Goal: Contribute content: Contribute content

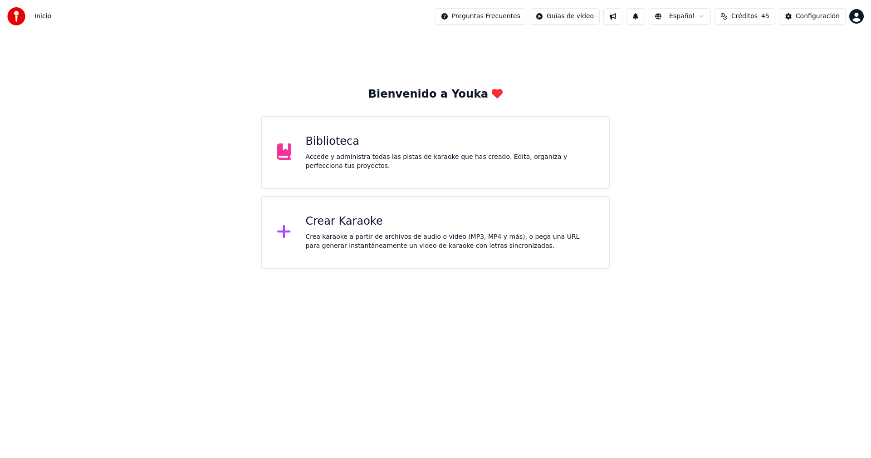
click at [287, 235] on icon at bounding box center [284, 231] width 15 height 16
click at [639, 20] on button "1" at bounding box center [635, 16] width 19 height 16
click at [746, 107] on div "Bienvenido a Youka Biblioteca Accede y administra todas las pistas de karaoke q…" at bounding box center [435, 151] width 871 height 236
click at [746, 15] on span "Créditos" at bounding box center [744, 16] width 26 height 9
click at [746, 110] on div "Bienvenido a Youka Biblioteca Accede y administra todas las pistas de karaoke q…" at bounding box center [435, 151] width 871 height 236
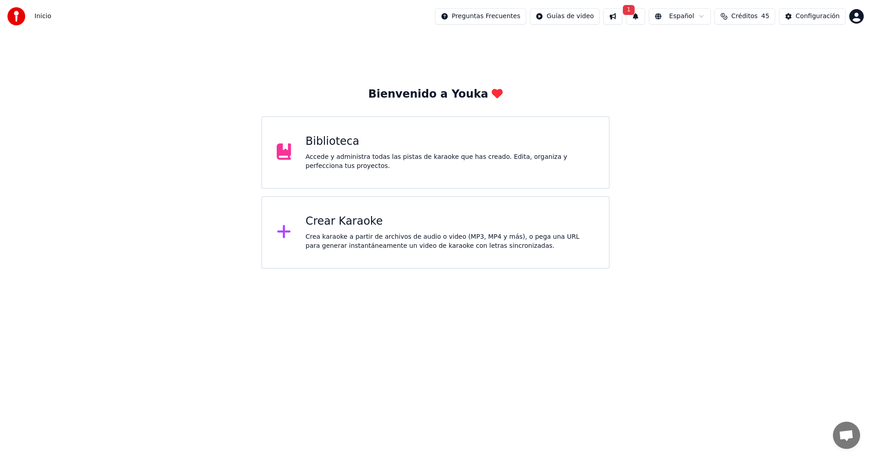
click at [342, 243] on div "Crea karaoke a partir de archivos de audio o video (MP3, MP4 y más), o pega una…" at bounding box center [450, 241] width 289 height 18
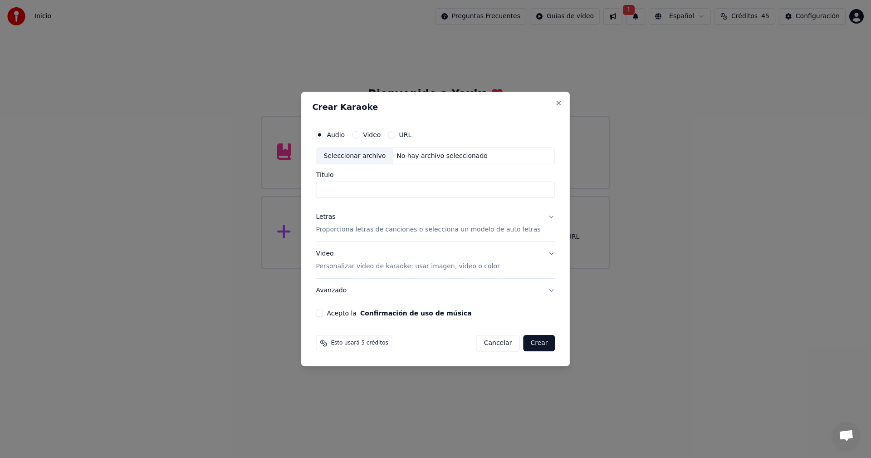
click at [388, 193] on input "Título" at bounding box center [435, 190] width 239 height 16
click at [387, 155] on div "Seleccionar archivo" at bounding box center [354, 156] width 77 height 16
type input "**********"
click at [538, 220] on button "Letras Proporciona letras de canciones o selecciona un modelo de auto letras" at bounding box center [435, 223] width 239 height 36
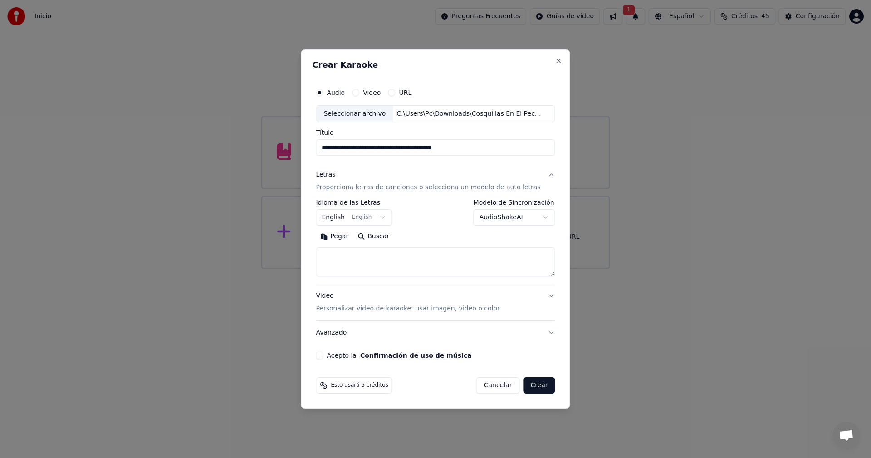
click at [369, 219] on button "English English" at bounding box center [354, 218] width 76 height 16
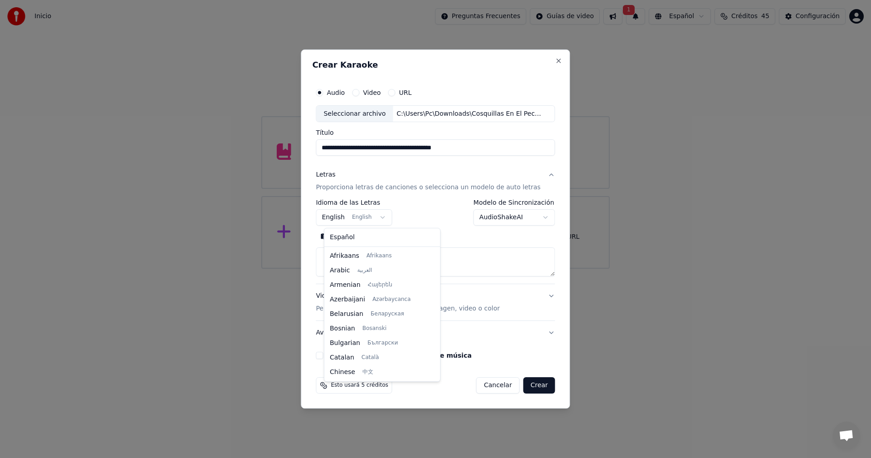
scroll to position [73, 0]
select select "**"
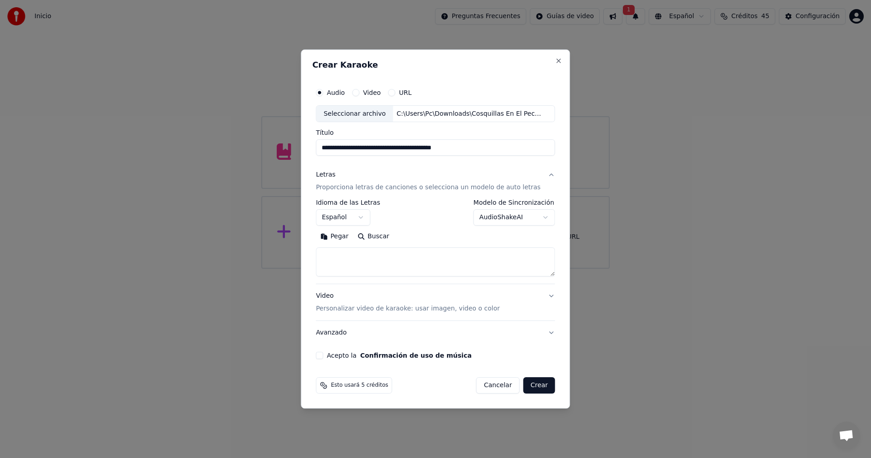
click at [546, 297] on button "Video Personalizar video de karaoke: usar imagen, video o color" at bounding box center [435, 302] width 239 height 36
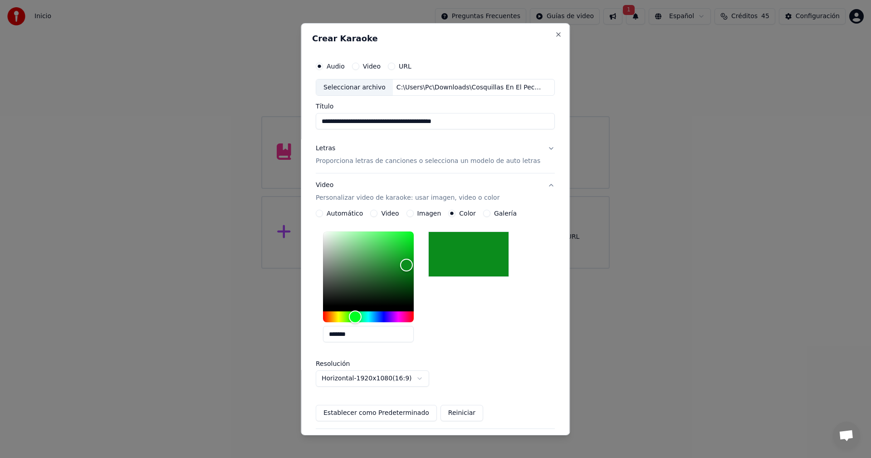
click at [460, 246] on div at bounding box center [468, 253] width 81 height 45
type input "*******"
drag, startPoint x: 408, startPoint y: 261, endPoint x: 409, endPoint y: 241, distance: 20.4
click at [409, 241] on div "Color" at bounding box center [405, 241] width 14 height 14
click at [480, 297] on div "*******" at bounding box center [435, 289] width 239 height 122
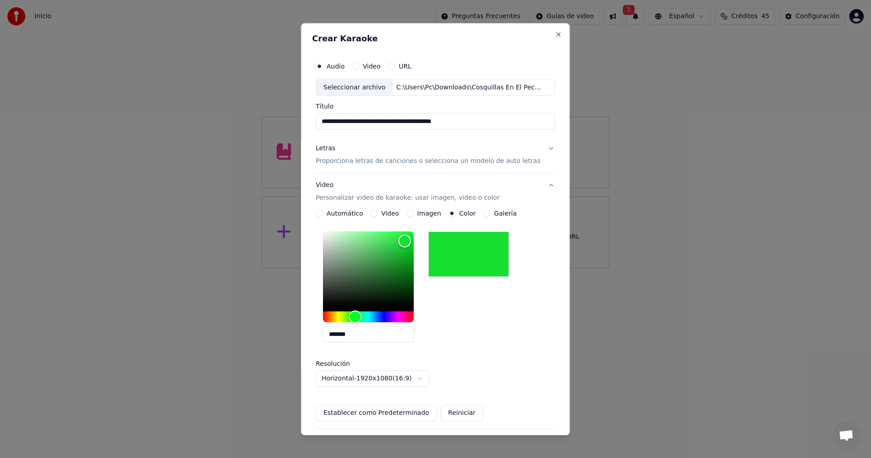
click at [408, 414] on button "Establecer como Predeterminado" at bounding box center [376, 413] width 121 height 16
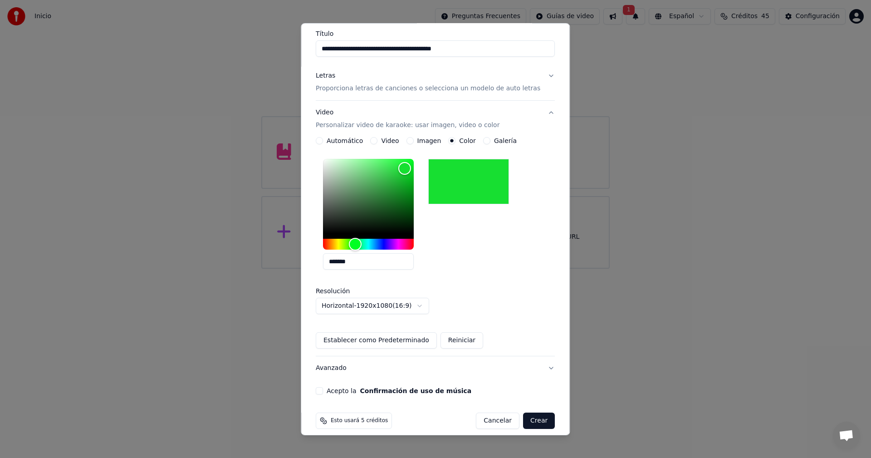
scroll to position [78, 0]
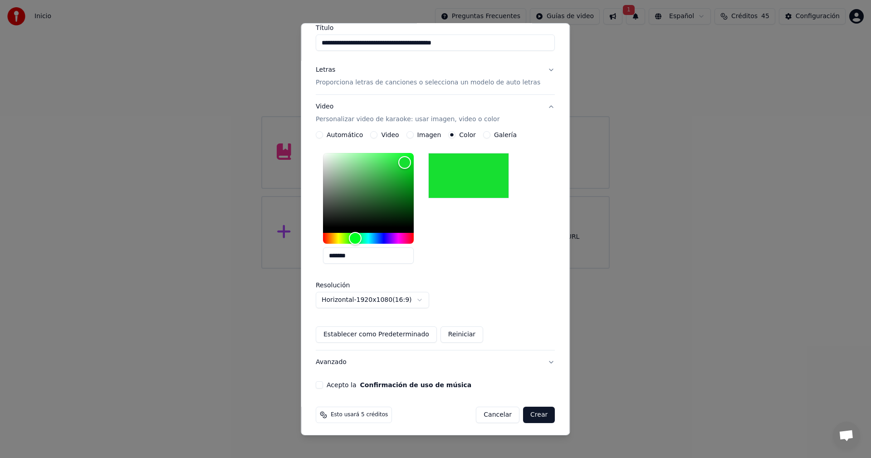
click at [346, 381] on label "Acepto la Confirmación de uso de música" at bounding box center [399, 384] width 145 height 6
click at [323, 381] on button "Acepto la Confirmación de uso de música" at bounding box center [319, 384] width 7 height 7
click at [533, 419] on button "Crear" at bounding box center [539, 414] width 32 height 16
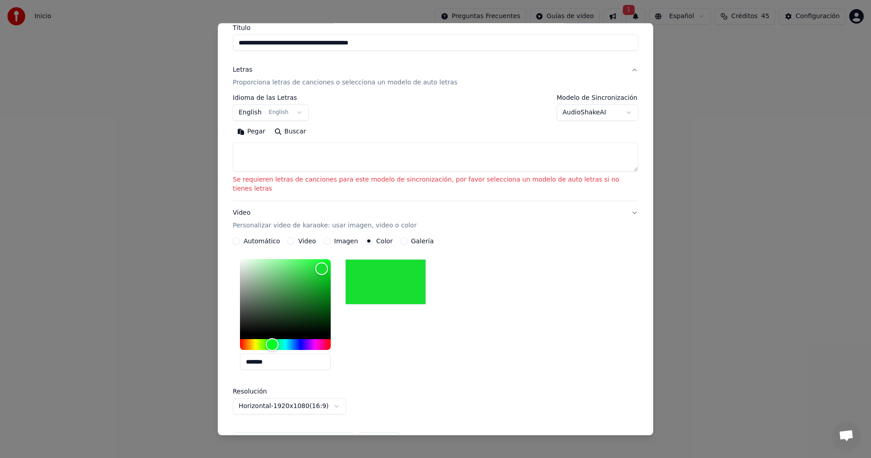
scroll to position [0, 0]
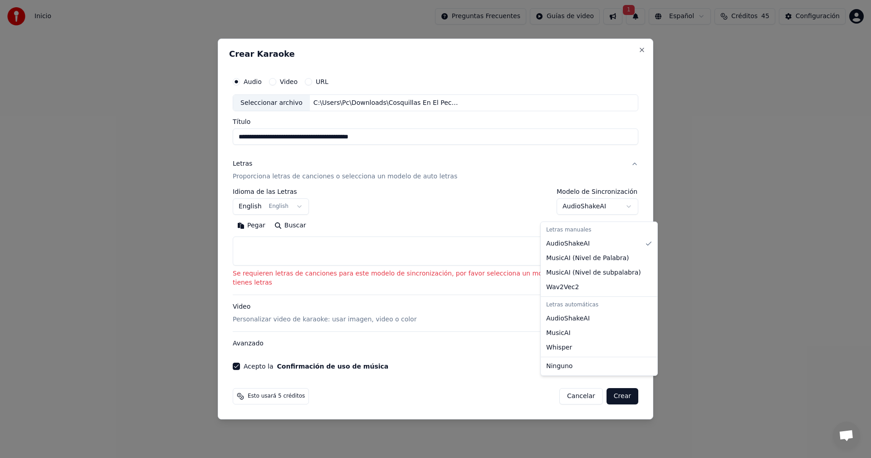
click at [604, 212] on body "**********" at bounding box center [435, 134] width 871 height 268
select select "**********"
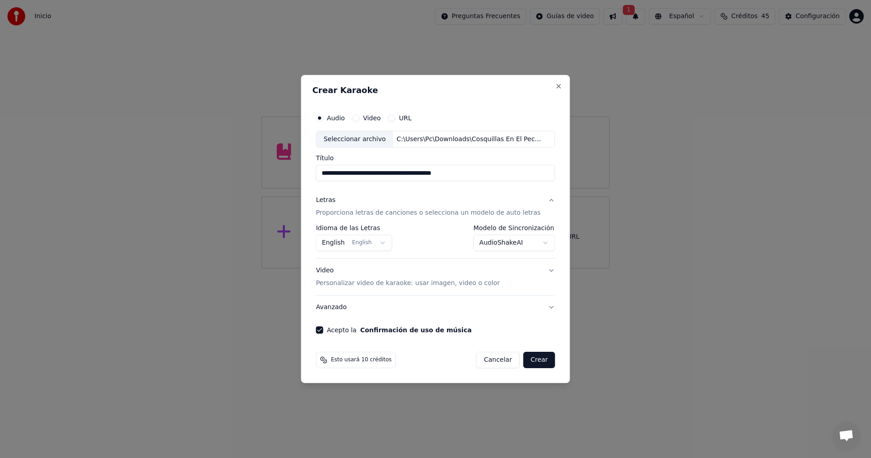
click at [546, 268] on button "Video Personalizar video de karaoke: usar imagen, video o color" at bounding box center [435, 277] width 239 height 36
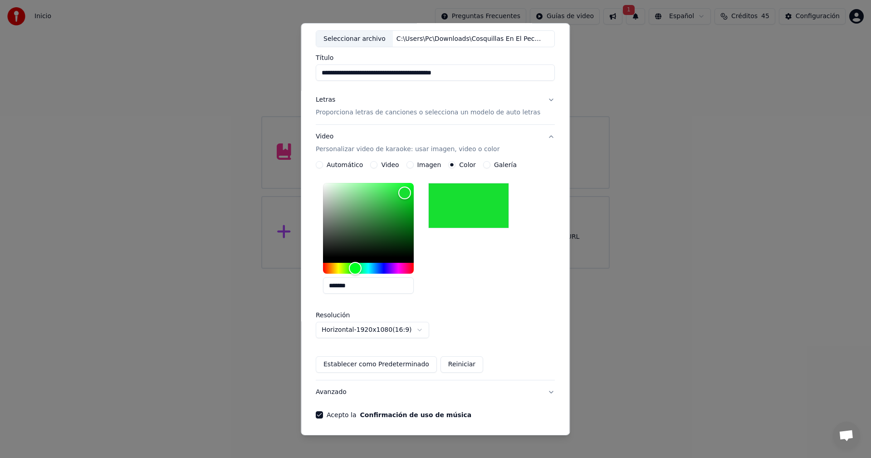
scroll to position [81, 0]
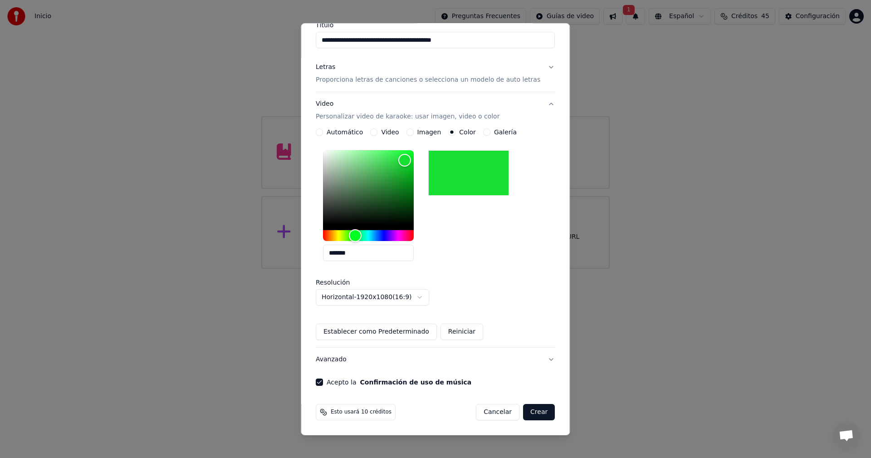
click at [531, 417] on button "Crear" at bounding box center [539, 412] width 32 height 16
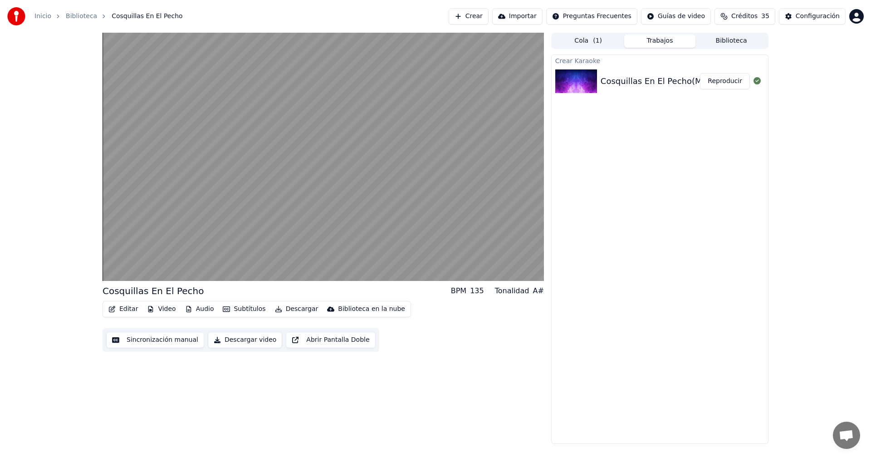
click at [55, 341] on div "Cosquillas En El Pecho BPM 135 Tonalidad A# Editar Video Audio Subtítulos Desca…" at bounding box center [435, 238] width 871 height 411
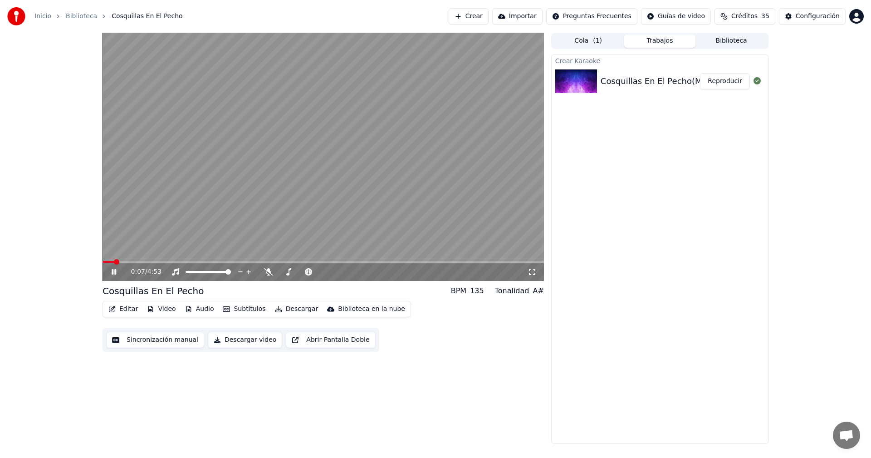
click at [121, 259] on video at bounding box center [322, 157] width 441 height 248
click at [124, 261] on span at bounding box center [322, 262] width 441 height 2
drag, startPoint x: 119, startPoint y: 265, endPoint x: 117, endPoint y: 270, distance: 5.1
click at [119, 266] on div "0:14 / 4:53" at bounding box center [322, 272] width 441 height 18
click at [114, 273] on icon at bounding box center [113, 271] width 5 height 6
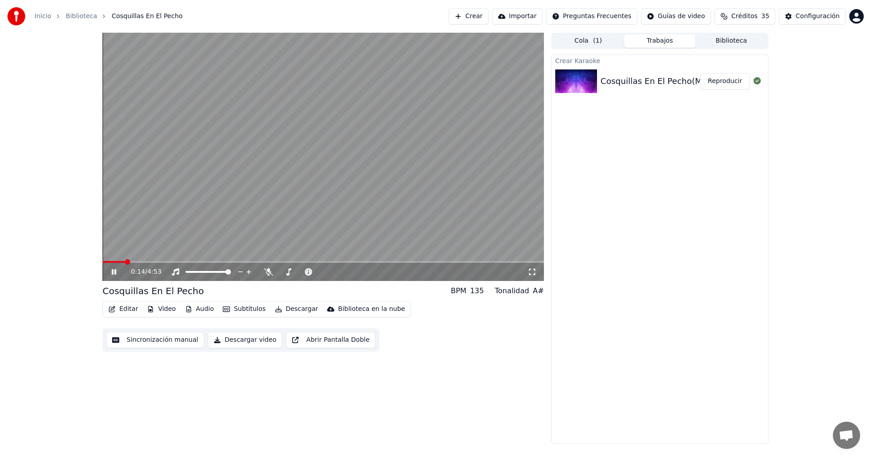
click at [139, 263] on span at bounding box center [322, 262] width 441 height 2
click at [163, 261] on span at bounding box center [322, 262] width 441 height 2
click at [180, 261] on span at bounding box center [322, 262] width 441 height 2
click at [264, 270] on icon at bounding box center [268, 271] width 9 height 7
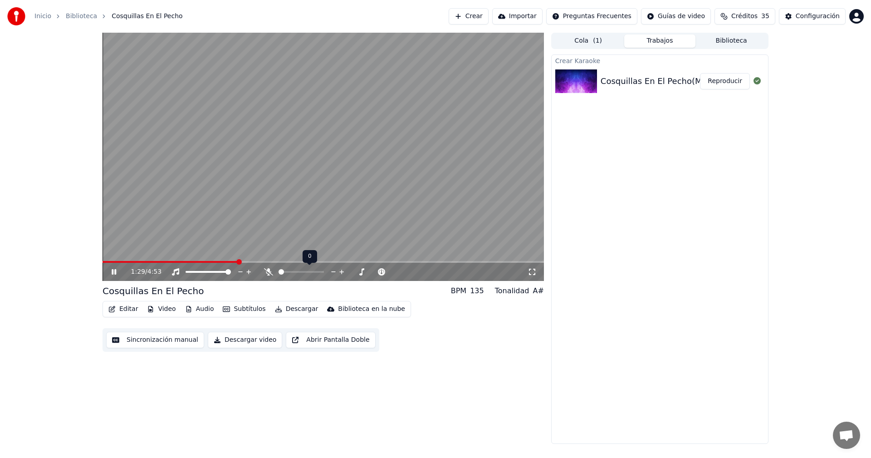
click at [264, 270] on icon at bounding box center [268, 271] width 9 height 7
click at [105, 268] on div "1:31 / 4:53" at bounding box center [322, 272] width 441 height 18
click at [111, 271] on icon at bounding box center [120, 271] width 21 height 7
click at [114, 271] on icon at bounding box center [113, 271] width 5 height 6
drag, startPoint x: 225, startPoint y: 273, endPoint x: 211, endPoint y: 273, distance: 13.6
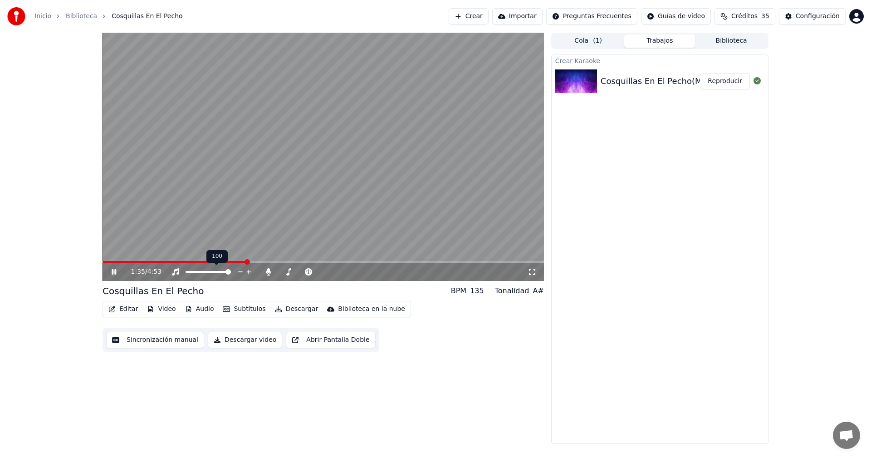
click at [211, 273] on div at bounding box center [216, 271] width 73 height 9
click at [112, 270] on icon at bounding box center [114, 271] width 5 height 5
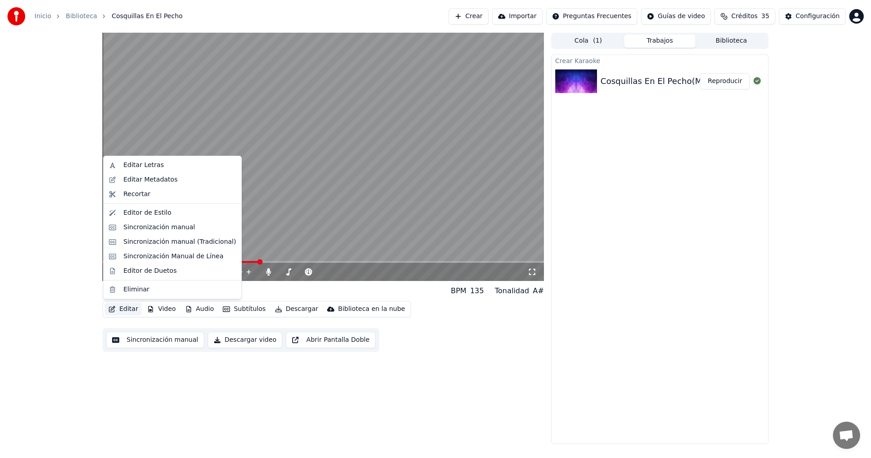
click at [125, 310] on button "Editar" at bounding box center [123, 308] width 37 height 13
click at [149, 166] on div "Editar Letras" at bounding box center [143, 165] width 40 height 9
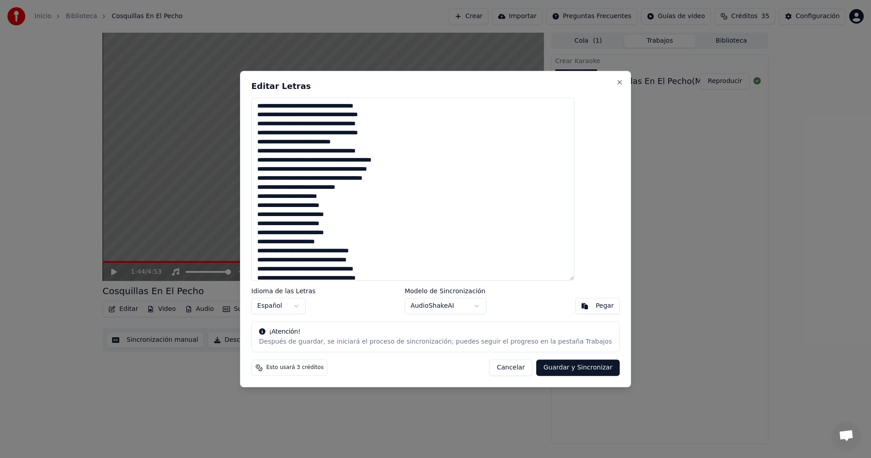
drag, startPoint x: 288, startPoint y: 126, endPoint x: 281, endPoint y: 127, distance: 7.8
click at [281, 127] on textarea at bounding box center [412, 189] width 323 height 183
click at [294, 128] on textarea at bounding box center [412, 189] width 323 height 183
click at [312, 125] on textarea at bounding box center [412, 189] width 323 height 183
click at [286, 170] on textarea at bounding box center [412, 189] width 323 height 183
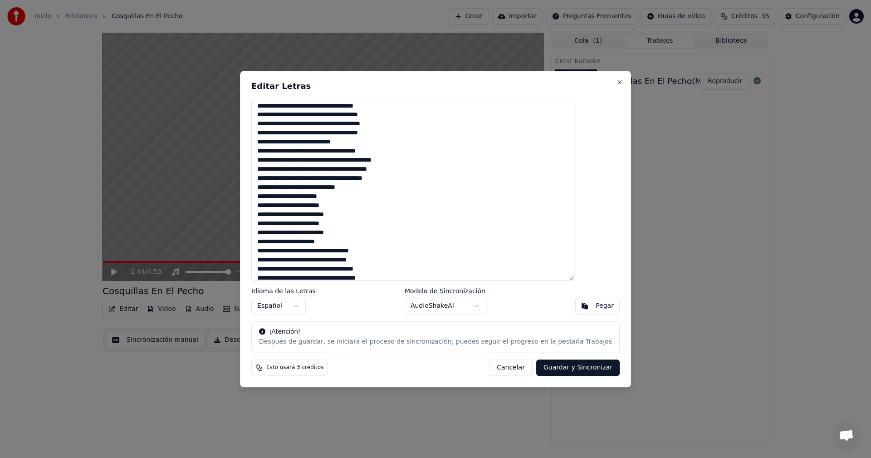
click at [291, 179] on textarea at bounding box center [412, 189] width 323 height 183
click at [283, 198] on textarea at bounding box center [412, 189] width 323 height 183
click at [296, 200] on textarea at bounding box center [412, 189] width 323 height 183
click at [356, 171] on textarea at bounding box center [412, 189] width 323 height 183
click at [357, 171] on textarea at bounding box center [412, 189] width 323 height 183
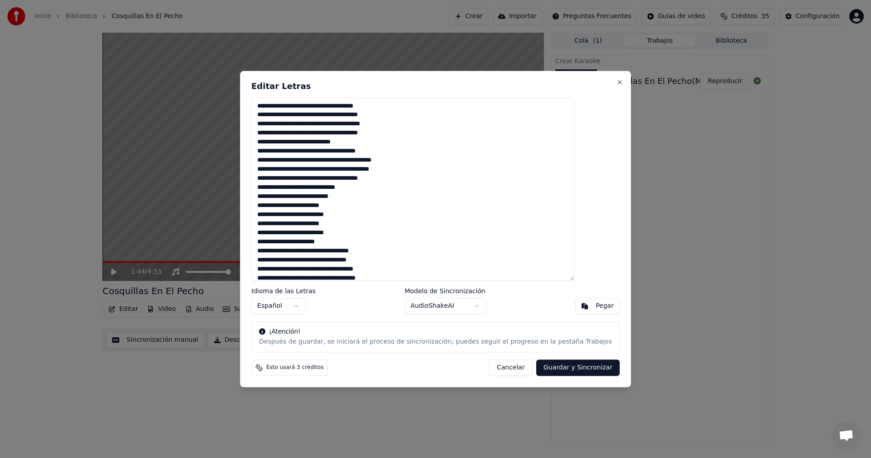
click at [289, 197] on textarea at bounding box center [412, 189] width 323 height 183
click at [280, 224] on textarea at bounding box center [412, 189] width 323 height 183
click at [293, 224] on textarea at bounding box center [412, 189] width 323 height 183
click at [289, 224] on textarea at bounding box center [412, 189] width 323 height 183
click at [304, 225] on textarea at bounding box center [412, 189] width 323 height 183
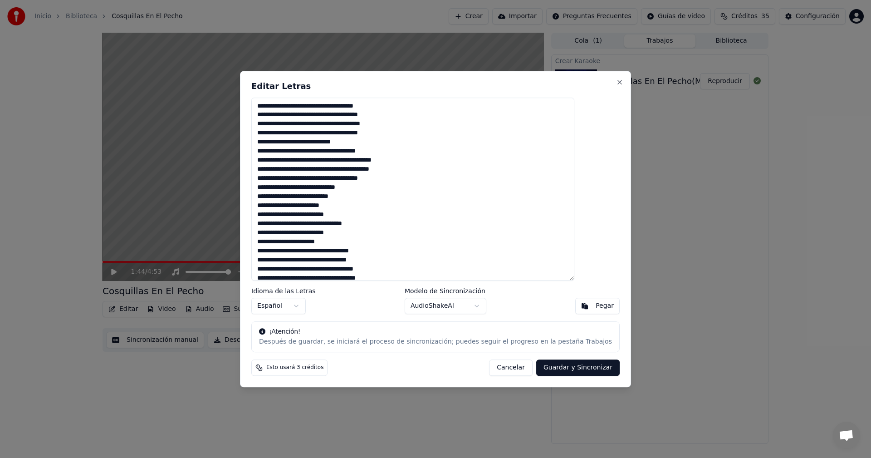
click at [313, 225] on textarea at bounding box center [412, 189] width 323 height 183
click at [436, 227] on textarea at bounding box center [412, 189] width 323 height 183
click at [322, 224] on textarea at bounding box center [412, 189] width 323 height 183
type textarea "**********"
click at [541, 359] on div "Editar Letras Idioma de las Letras Español Modelo de Sincronización AudioShakeA…" at bounding box center [435, 229] width 391 height 317
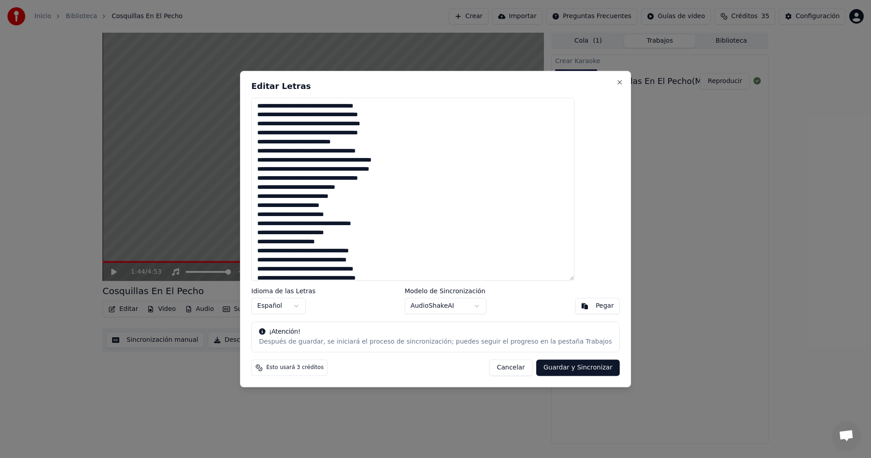
click at [541, 366] on button "Guardar y Sincronizar" at bounding box center [577, 367] width 83 height 16
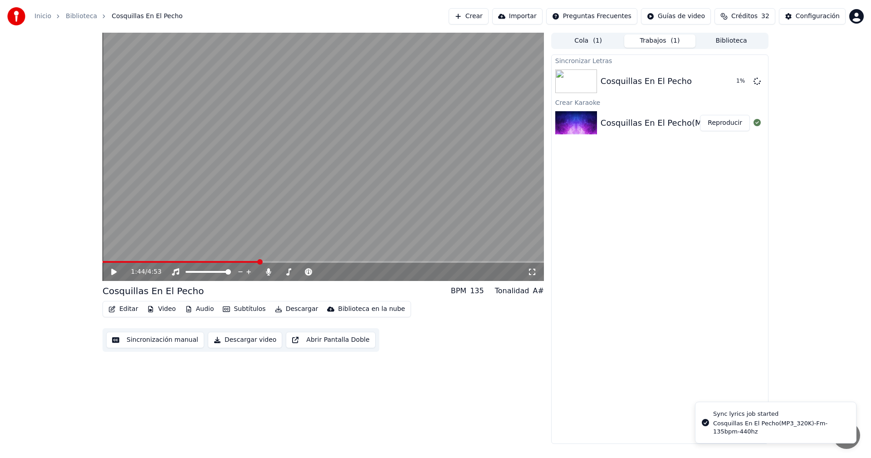
click at [143, 260] on video at bounding box center [322, 157] width 441 height 248
click at [139, 261] on span at bounding box center [120, 262] width 36 height 2
click at [163, 261] on span at bounding box center [322, 262] width 441 height 2
click at [181, 260] on video at bounding box center [322, 157] width 441 height 248
click at [110, 271] on icon at bounding box center [120, 271] width 21 height 7
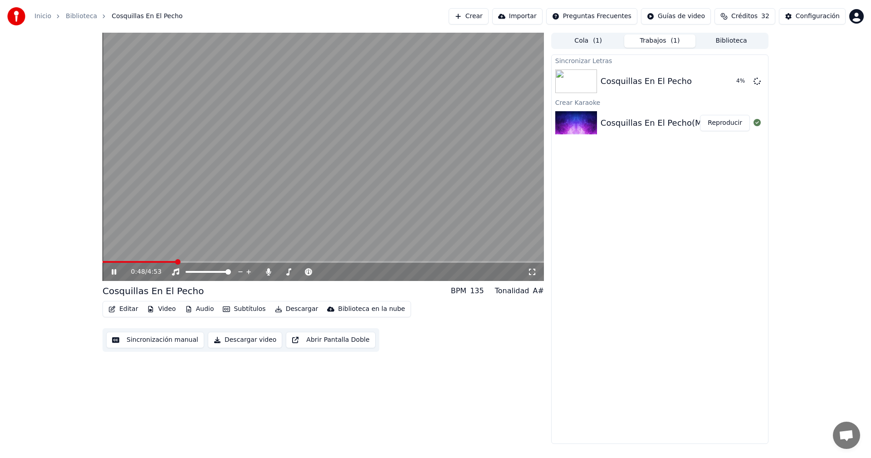
click at [128, 310] on button "Editar" at bounding box center [123, 308] width 37 height 13
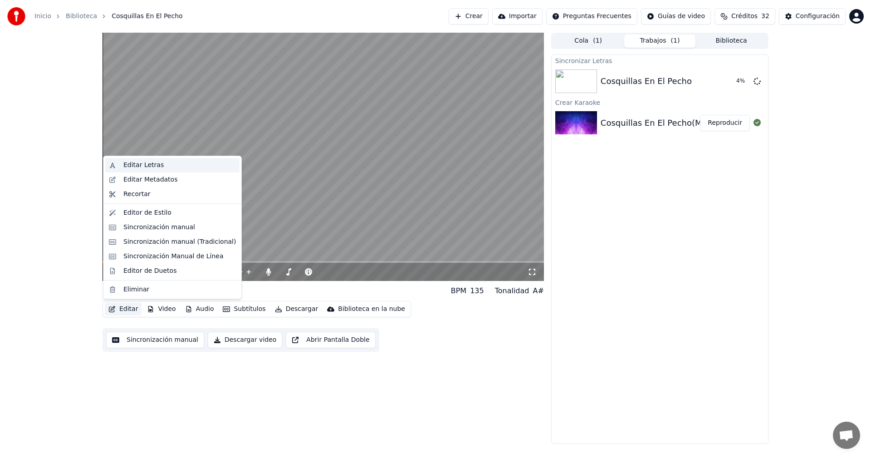
click at [153, 167] on div "Editar Letras" at bounding box center [143, 165] width 40 height 9
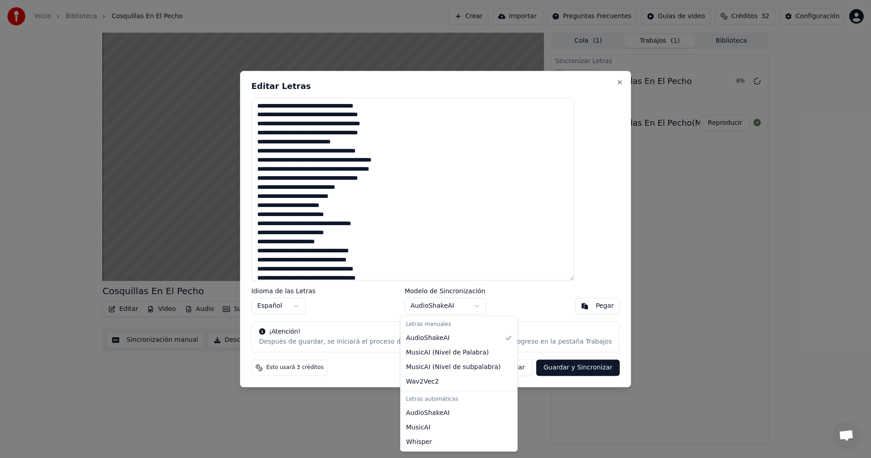
click at [472, 306] on body "Inicio Biblioteca Cosquillas En El Pecho Crear Importar Preguntas Frecuentes Gu…" at bounding box center [435, 229] width 871 height 458
click at [598, 94] on body "Inicio Biblioteca Cosquillas En El Pecho Crear Importar Preguntas Frecuentes Gu…" at bounding box center [435, 229] width 871 height 458
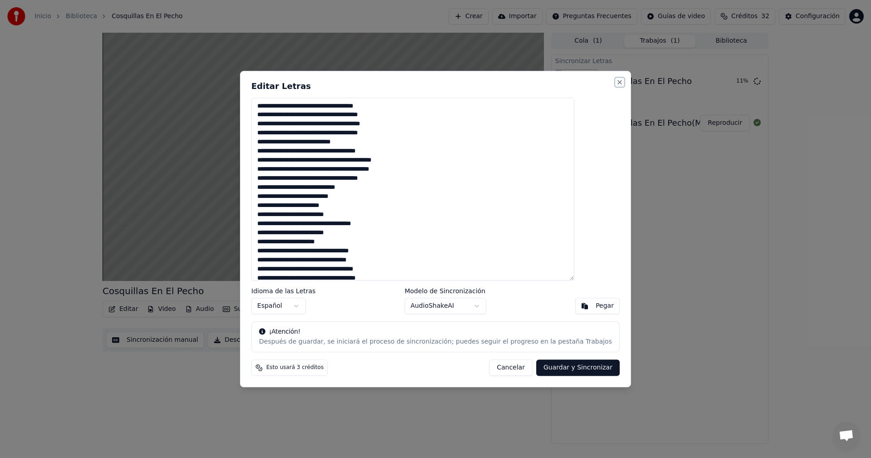
click at [616, 83] on button "Close" at bounding box center [619, 81] width 7 height 7
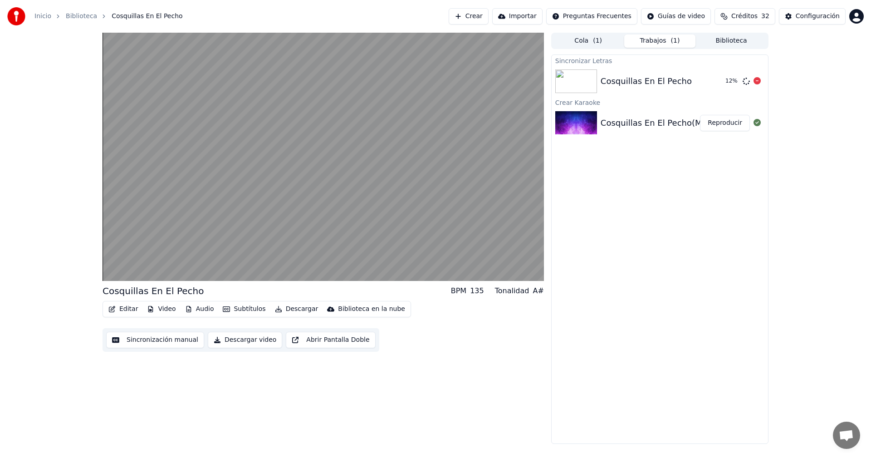
click at [669, 84] on div "Cosquillas En El Pecho" at bounding box center [645, 81] width 91 height 13
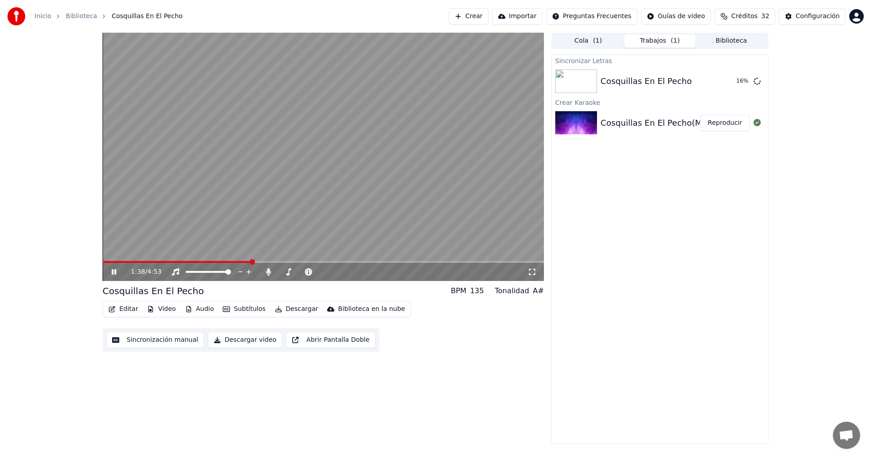
click at [120, 271] on icon at bounding box center [120, 271] width 21 height 7
click at [185, 258] on video at bounding box center [322, 157] width 441 height 248
click at [168, 260] on video at bounding box center [322, 157] width 441 height 248
click at [151, 261] on span at bounding box center [127, 262] width 50 height 2
click at [139, 263] on span at bounding box center [128, 262] width 52 height 2
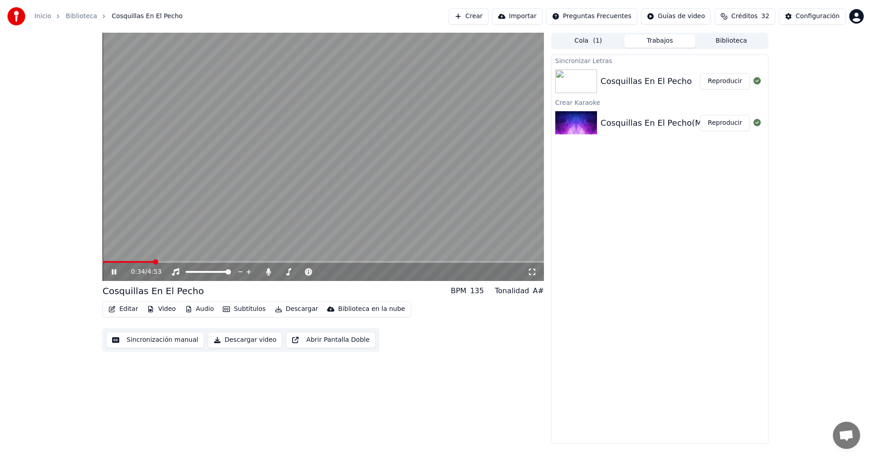
click at [154, 262] on span at bounding box center [322, 262] width 441 height 2
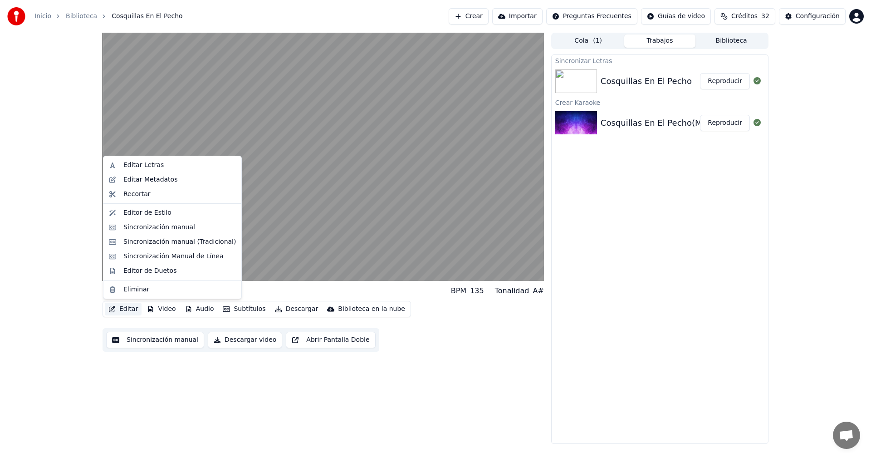
click at [124, 308] on button "Editar" at bounding box center [123, 308] width 37 height 13
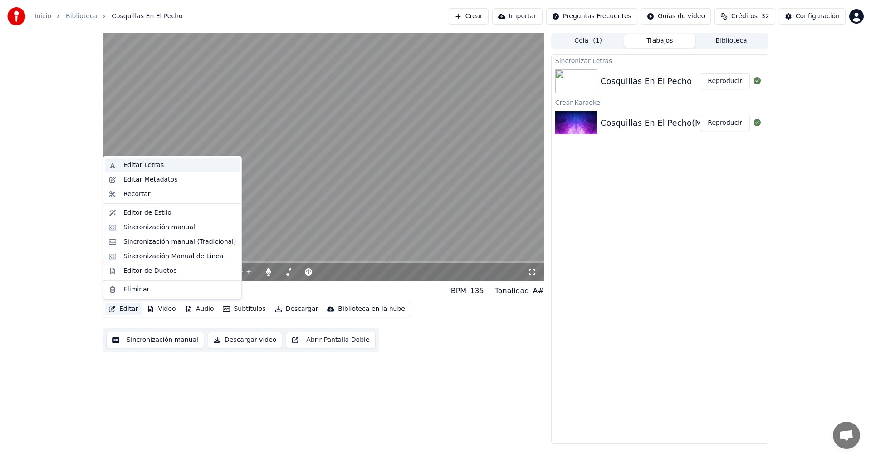
click at [157, 167] on div "Editar Letras" at bounding box center [143, 165] width 40 height 9
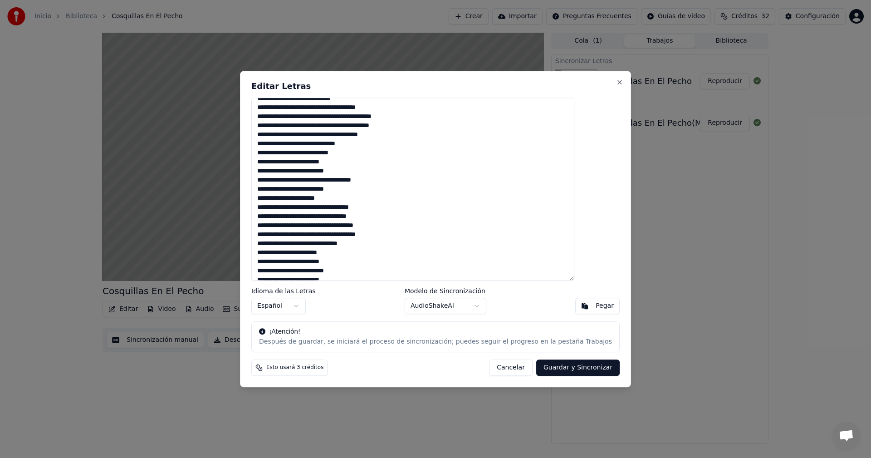
scroll to position [44, 0]
drag, startPoint x: 365, startPoint y: 80, endPoint x: 616, endPoint y: 84, distance: 251.3
click at [616, 84] on body "Inicio Biblioteca Cosquillas En El Pecho Crear Importar Preguntas Frecuentes Gu…" at bounding box center [435, 229] width 871 height 458
click at [466, 78] on div "Editar Letras Idioma de las Letras Español Modelo de Sincronización AudioShakeA…" at bounding box center [435, 229] width 391 height 317
click at [356, 200] on textarea at bounding box center [412, 189] width 323 height 183
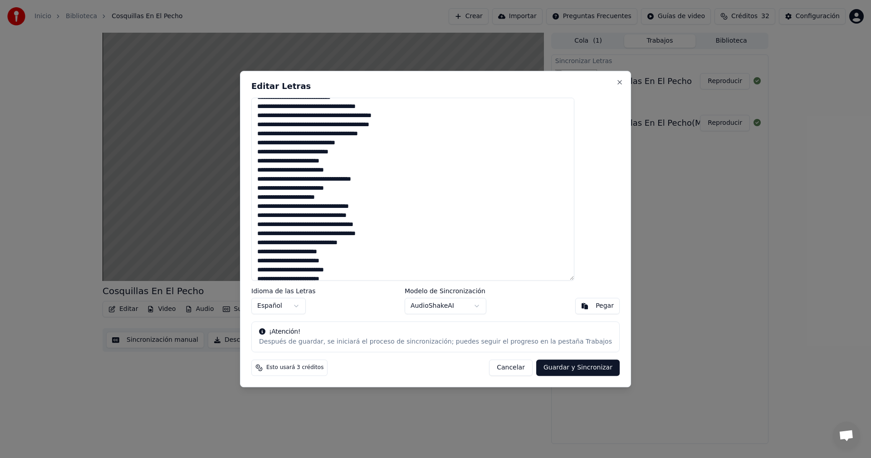
click at [366, 189] on textarea at bounding box center [412, 189] width 323 height 183
click at [363, 199] on textarea at bounding box center [412, 189] width 323 height 183
click at [397, 209] on textarea at bounding box center [412, 189] width 323 height 183
click at [278, 254] on textarea at bounding box center [412, 189] width 323 height 183
click at [574, 176] on textarea at bounding box center [412, 189] width 323 height 183
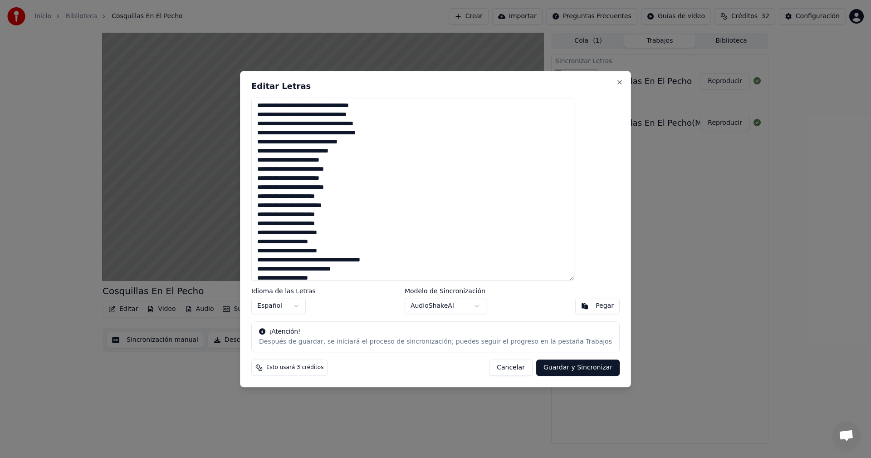
scroll to position [146, 0]
click at [278, 178] on textarea at bounding box center [412, 189] width 323 height 183
click at [354, 198] on textarea at bounding box center [412, 189] width 323 height 183
click at [350, 199] on textarea at bounding box center [412, 189] width 323 height 183
click at [362, 197] on textarea at bounding box center [412, 189] width 323 height 183
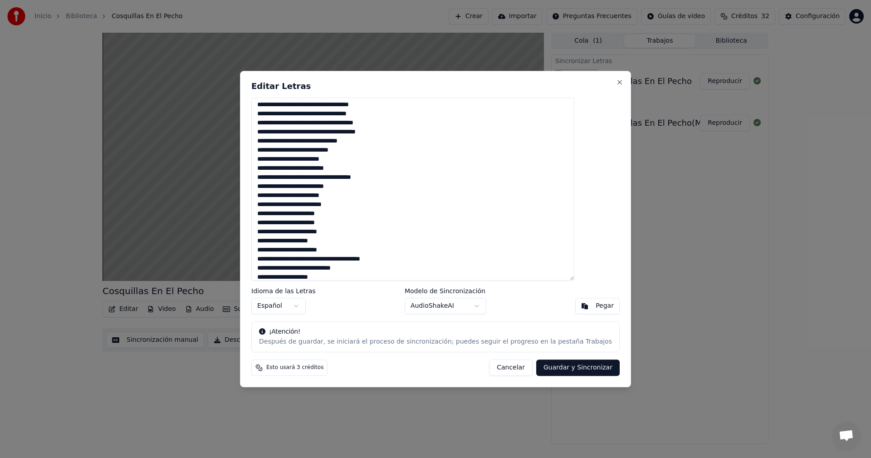
click at [281, 206] on textarea at bounding box center [412, 189] width 323 height 183
click at [282, 216] on textarea at bounding box center [412, 189] width 323 height 183
click at [284, 213] on textarea at bounding box center [412, 189] width 323 height 183
click at [356, 214] on textarea at bounding box center [412, 189] width 323 height 183
drag, startPoint x: 356, startPoint y: 214, endPoint x: 308, endPoint y: 217, distance: 48.6
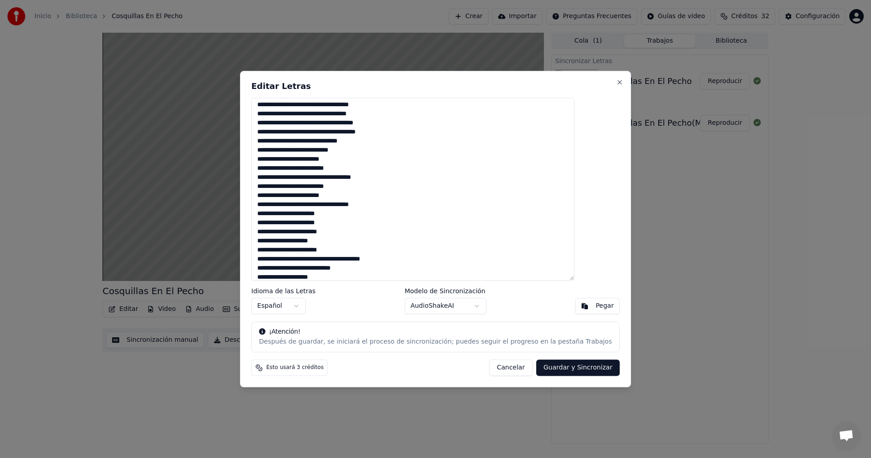
click at [308, 217] on textarea at bounding box center [412, 189] width 323 height 183
click at [288, 224] on textarea at bounding box center [412, 189] width 323 height 183
click at [335, 224] on textarea at bounding box center [412, 189] width 323 height 183
click at [362, 223] on textarea at bounding box center [412, 189] width 323 height 183
drag, startPoint x: 597, startPoint y: 231, endPoint x: 596, endPoint y: 243, distance: 11.9
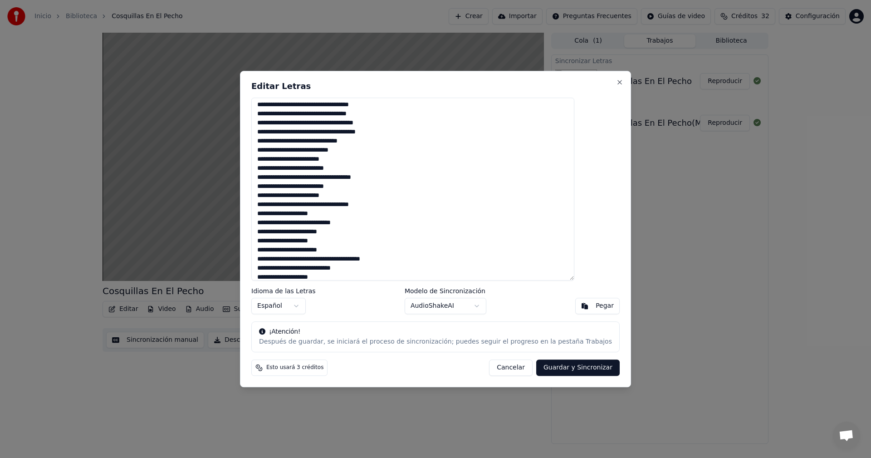
click at [596, 243] on div "Editar Letras Idioma de las Letras Español Modelo de Sincronización AudioShakeA…" at bounding box center [435, 229] width 391 height 317
drag, startPoint x: 278, startPoint y: 259, endPoint x: 323, endPoint y: 270, distance: 46.5
click at [323, 270] on textarea at bounding box center [412, 189] width 323 height 183
drag, startPoint x: 340, startPoint y: 274, endPoint x: 362, endPoint y: 279, distance: 23.2
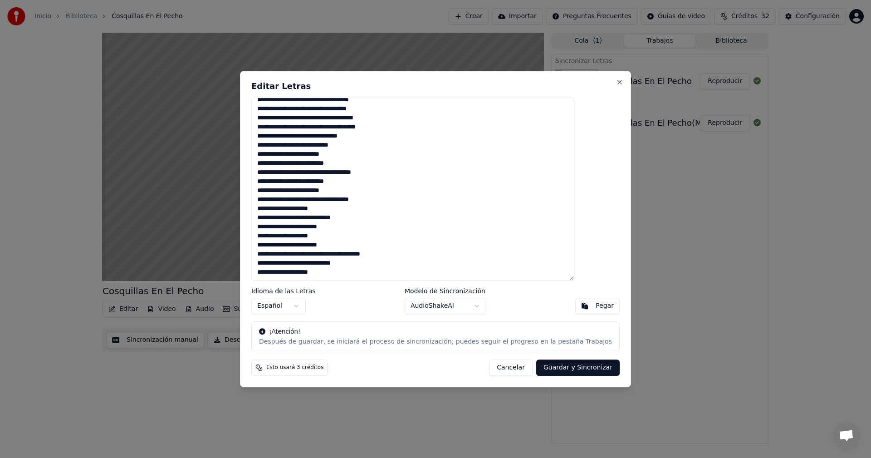
click at [362, 279] on textarea at bounding box center [412, 189] width 323 height 183
click at [354, 277] on textarea at bounding box center [412, 189] width 323 height 183
drag, startPoint x: 354, startPoint y: 277, endPoint x: 283, endPoint y: 255, distance: 74.6
click at [283, 255] on textarea at bounding box center [412, 189] width 323 height 183
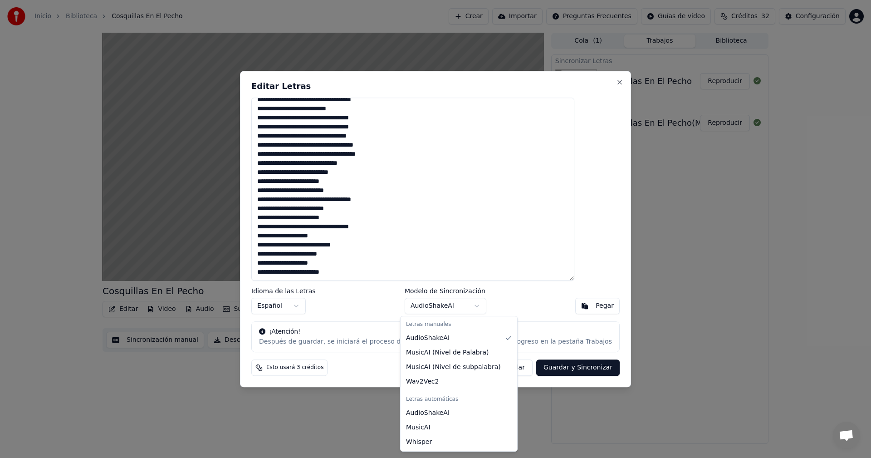
click at [466, 305] on body "Inicio Biblioteca Cosquillas En El Pecho Crear Importar Preguntas Frecuentes Gu…" at bounding box center [435, 229] width 871 height 458
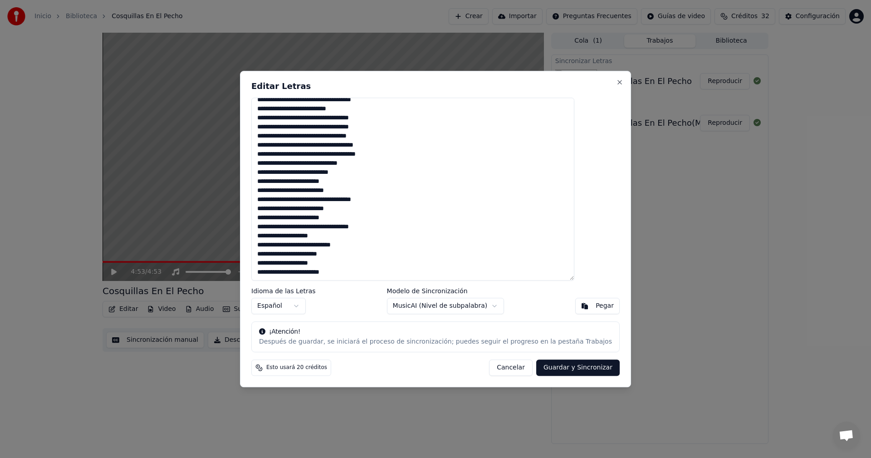
click at [463, 304] on body "Inicio Biblioteca Cosquillas En El Pecho Crear Importar Preguntas Frecuentes Gu…" at bounding box center [435, 229] width 871 height 458
click at [541, 367] on button "Guardar y Sincronizar" at bounding box center [577, 367] width 83 height 16
type textarea "**********"
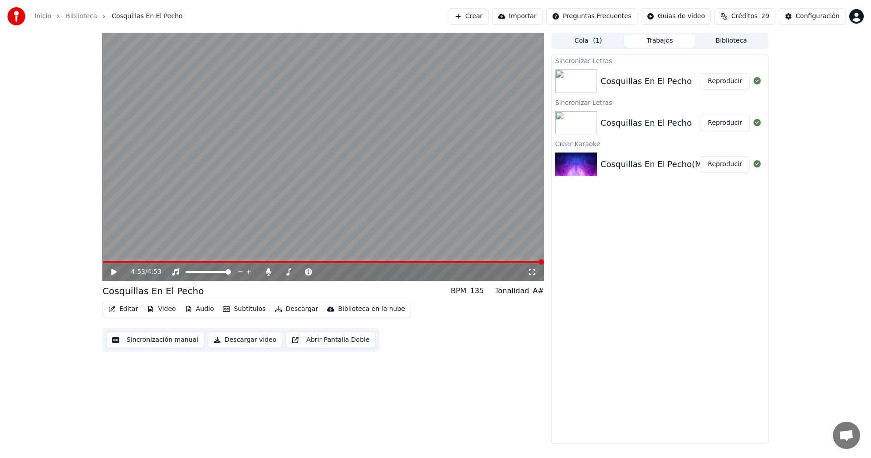
click at [381, 49] on video at bounding box center [322, 157] width 441 height 248
click at [122, 260] on video at bounding box center [322, 157] width 441 height 248
click at [113, 270] on icon at bounding box center [113, 271] width 5 height 6
click at [123, 263] on div "0:02 / 4:53" at bounding box center [322, 272] width 441 height 18
click at [139, 262] on span at bounding box center [322, 262] width 441 height 2
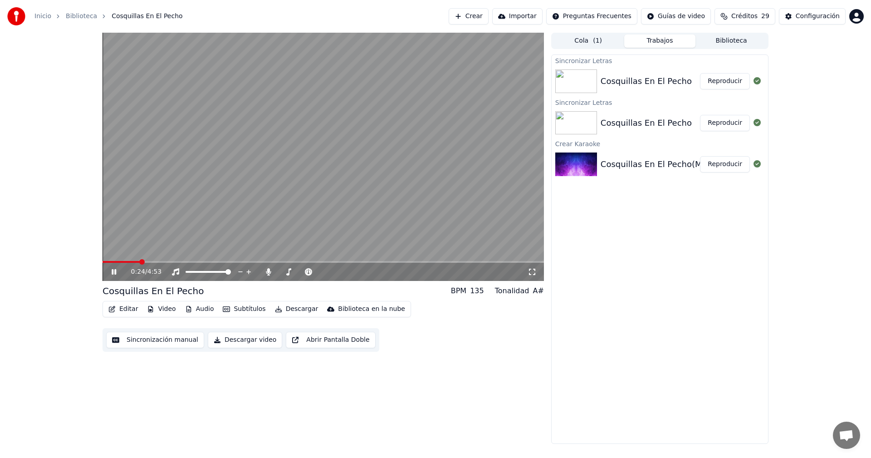
click at [161, 259] on video at bounding box center [322, 157] width 441 height 248
click at [166, 263] on span at bounding box center [322, 262] width 441 height 2
click at [111, 273] on icon at bounding box center [120, 271] width 21 height 7
click at [194, 263] on div "0:46 / 4:53" at bounding box center [322, 272] width 441 height 18
click at [200, 262] on span at bounding box center [322, 262] width 441 height 2
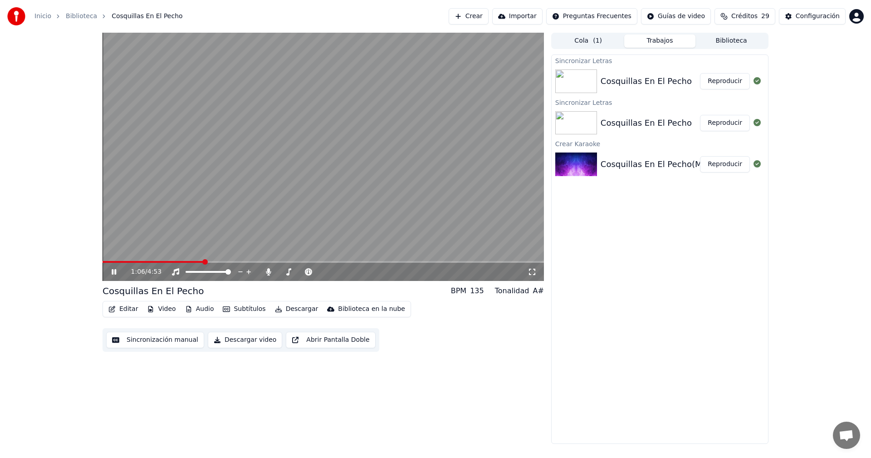
click at [245, 261] on span at bounding box center [322, 262] width 441 height 2
click at [308, 261] on span at bounding box center [322, 262] width 441 height 2
click at [331, 261] on span at bounding box center [322, 262] width 441 height 2
click at [377, 262] on span at bounding box center [322, 262] width 441 height 2
click at [412, 261] on span at bounding box center [322, 262] width 441 height 2
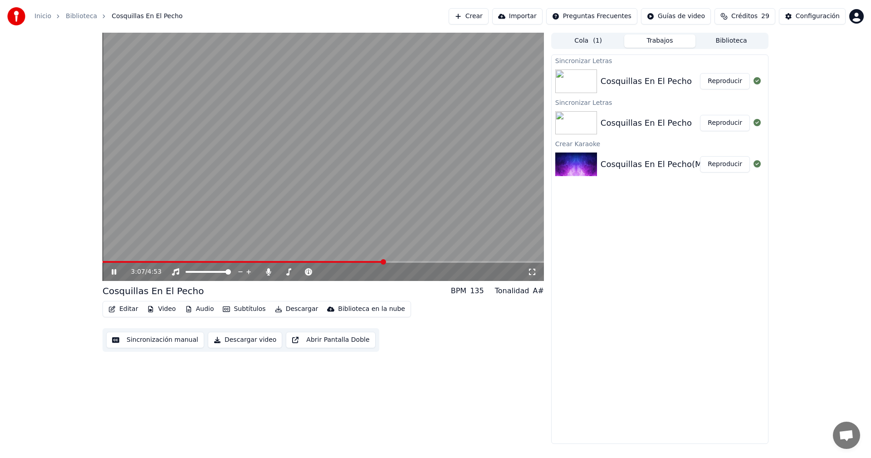
click at [384, 262] on span at bounding box center [243, 262] width 282 height 2
click at [117, 271] on icon at bounding box center [120, 271] width 21 height 7
